Goal: Navigation & Orientation: Find specific page/section

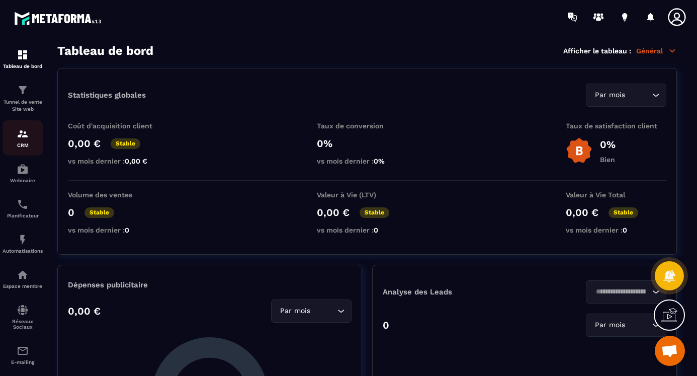
click at [22, 134] on img at bounding box center [23, 134] width 12 height 12
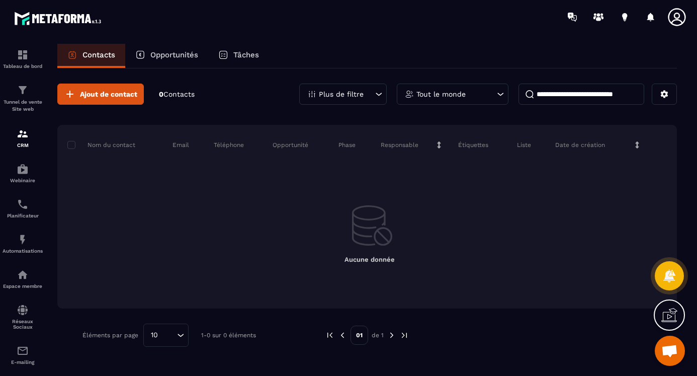
click at [176, 53] on p "Opportunités" at bounding box center [174, 54] width 48 height 9
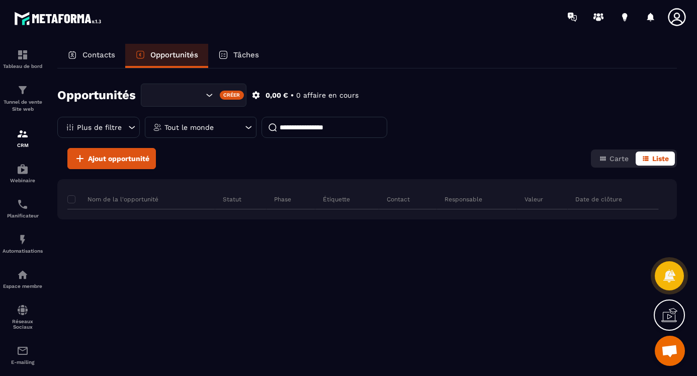
click at [245, 52] on p "Tâches" at bounding box center [246, 54] width 26 height 9
